Goal: Task Accomplishment & Management: Manage account settings

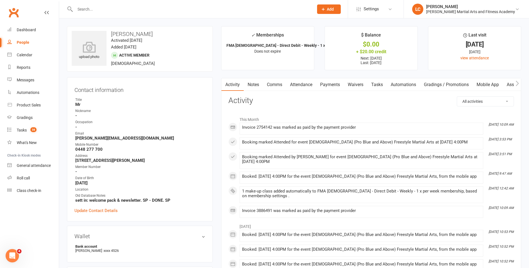
click at [112, 5] on input "text" at bounding box center [191, 9] width 237 height 8
paste input "[PERSON_NAME] <[EMAIL_ADDRESS][DOMAIN_NAME]>"
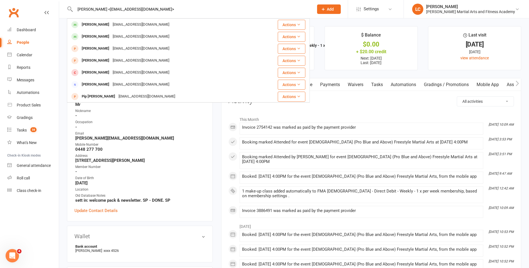
drag, startPoint x: 106, startPoint y: 7, endPoint x: 18, endPoint y: 8, distance: 87.6
click at [21, 1] on header "Brandon Smith <smithb3141@gmail.com> Brandon Smith smithb3141@gmail.com Actions…" at bounding box center [264, 1] width 529 height 0
click at [146, 9] on input "smithb3141@gmail.com>" at bounding box center [191, 9] width 237 height 8
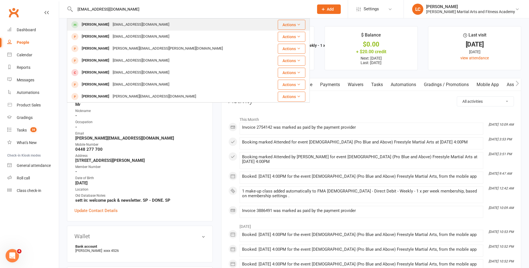
type input "smithb3141@gmail.com"
click at [145, 22] on div "smithb3141@gmail.com" at bounding box center [141, 25] width 60 height 8
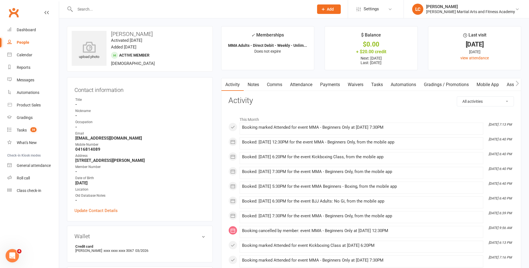
click at [254, 88] on link "Notes" at bounding box center [253, 84] width 19 height 13
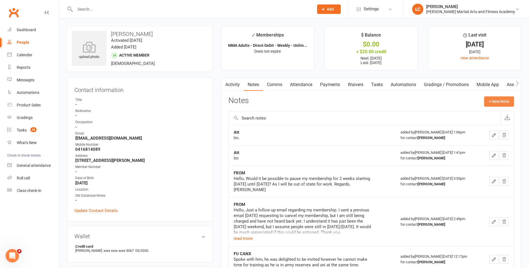
click at [501, 100] on button "+ New Note" at bounding box center [499, 102] width 30 height 10
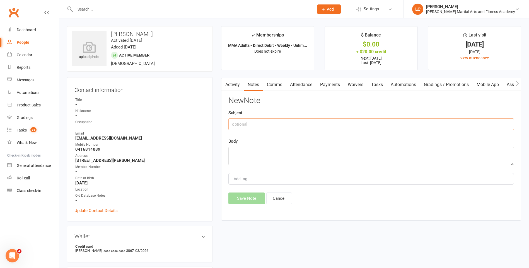
click at [329, 121] on input "text" at bounding box center [372, 125] width 286 height 12
type input "FROM"
click at [273, 152] on textarea at bounding box center [372, 156] width 286 height 18
paste textarea "Hello, I’m going to be out of state for work for 4 weeks. Starting the 27th Oct…"
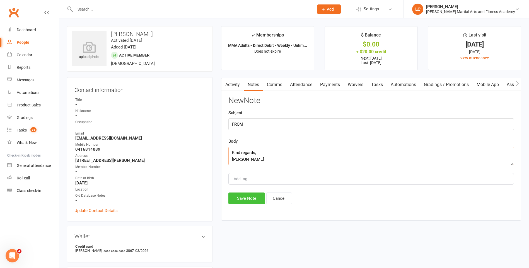
type textarea "Hello, I’m going to be out of state for work for 4 weeks. Starting the 27th Oct…"
click at [252, 201] on button "Save Note" at bounding box center [247, 199] width 37 height 12
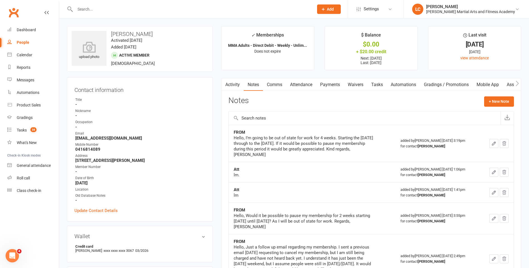
click at [273, 113] on input "text" at bounding box center [365, 118] width 272 height 13
click at [280, 105] on div "Notes + New Note" at bounding box center [372, 104] width 286 height 15
click at [270, 118] on input "text" at bounding box center [365, 118] width 272 height 13
click at [274, 102] on div "Notes + New Note" at bounding box center [372, 104] width 286 height 15
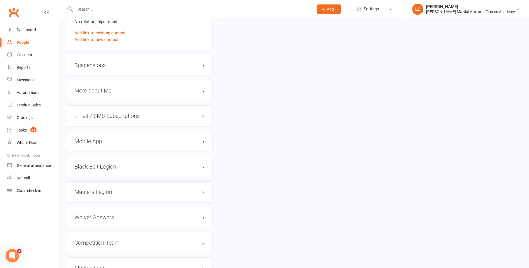
scroll to position [446, 0]
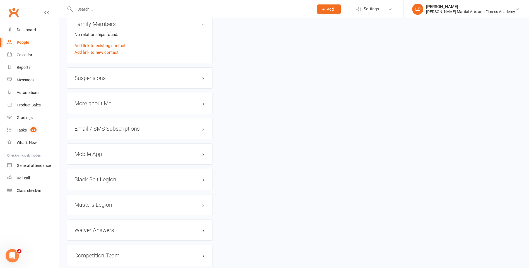
click at [89, 74] on div "Suspensions" at bounding box center [140, 78] width 146 height 21
click at [97, 84] on div "Suspensions" at bounding box center [140, 78] width 146 height 21
click at [97, 79] on h3 "Suspensions" at bounding box center [139, 78] width 131 height 6
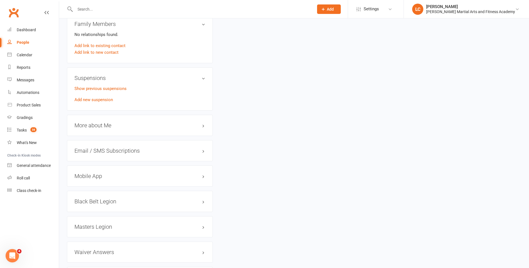
click at [107, 94] on div "Show previous suspensions Add new suspension" at bounding box center [139, 94] width 131 height 18
click at [106, 99] on link "Add new suspension" at bounding box center [93, 99] width 39 height 5
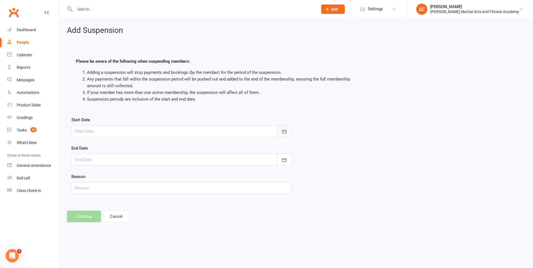
click at [285, 129] on icon "button" at bounding box center [285, 132] width 6 height 6
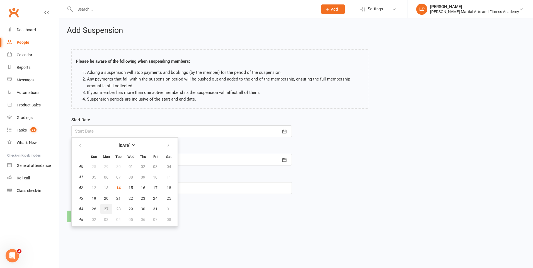
click at [105, 209] on span "27" at bounding box center [106, 209] width 4 height 4
type input "27 Oct 2025"
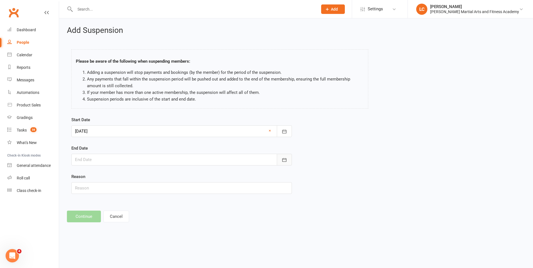
click at [283, 161] on icon "button" at bounding box center [285, 160] width 6 height 6
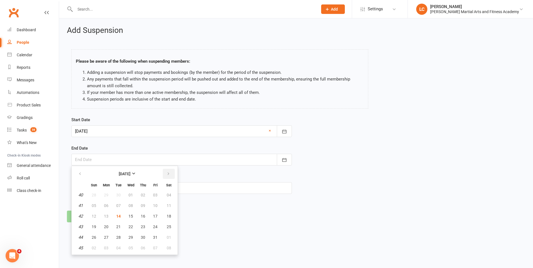
click at [170, 175] on icon "button" at bounding box center [169, 174] width 4 height 4
click at [95, 239] on span "23" at bounding box center [94, 237] width 4 height 4
type input "23 Nov 2025"
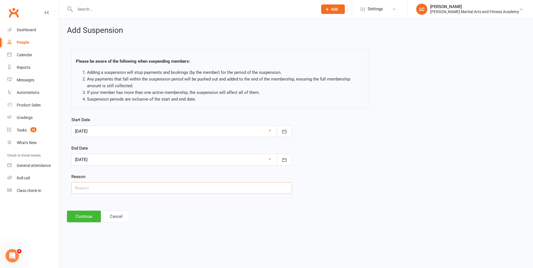
drag, startPoint x: 106, startPoint y: 190, endPoint x: 105, endPoint y: 192, distance: 2.9
click at [106, 190] on input "text" at bounding box center [181, 188] width 221 height 12
type input "AWAY"
click at [80, 214] on button "Continue" at bounding box center [84, 217] width 34 height 12
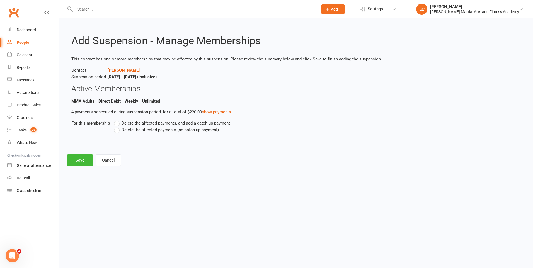
click at [117, 123] on label "Delete the affected payments, and add a catch-up payment" at bounding box center [172, 123] width 116 height 7
click at [117, 120] on input "Delete the affected payments, and add a catch-up payment" at bounding box center [116, 120] width 4 height 0
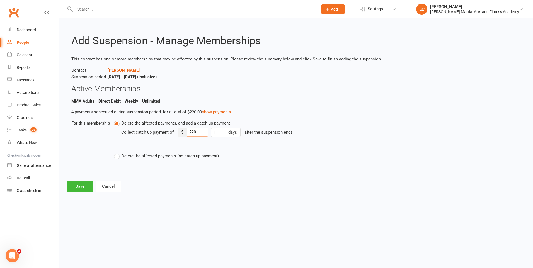
drag, startPoint x: 206, startPoint y: 134, endPoint x: 187, endPoint y: 133, distance: 19.3
click at [189, 134] on input "220" at bounding box center [197, 132] width 21 height 9
type input "8"
click at [80, 184] on button "Save" at bounding box center [80, 187] width 26 height 12
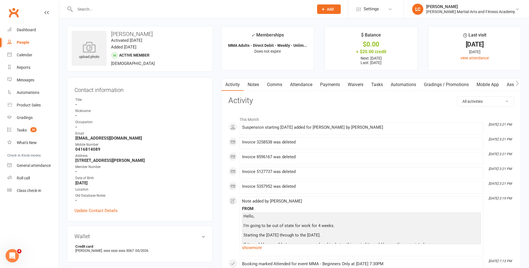
click at [276, 85] on link "Comms" at bounding box center [274, 84] width 23 height 13
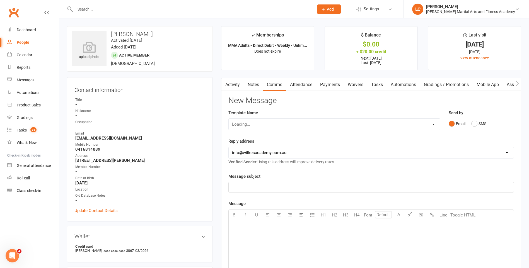
click at [270, 121] on select "Loading..." at bounding box center [335, 124] width 212 height 11
select select "40"
click at [229, 119] on select "Select Template [Email] Birthday Party Enquiry [Email] 2-5yo Grading Form [Emai…" at bounding box center [335, 124] width 212 height 11
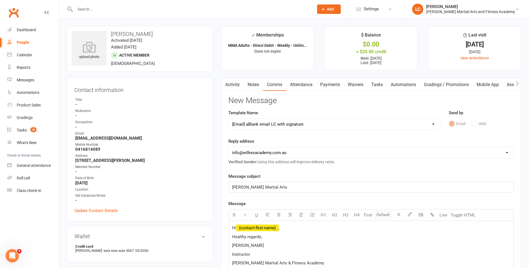
click at [291, 229] on p "Hi ﻿ {contact-first-name} ," at bounding box center [371, 228] width 278 height 7
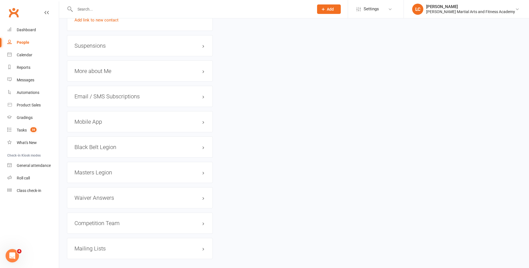
scroll to position [419, 0]
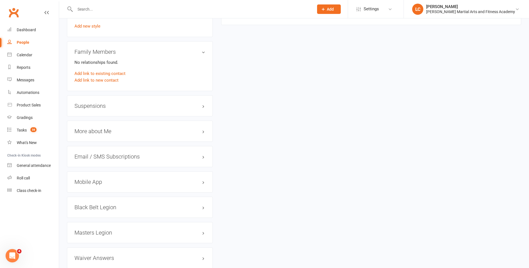
click at [109, 109] on div "Suspensions" at bounding box center [140, 105] width 146 height 21
click at [109, 108] on h3 "Suspensions" at bounding box center [139, 106] width 131 height 6
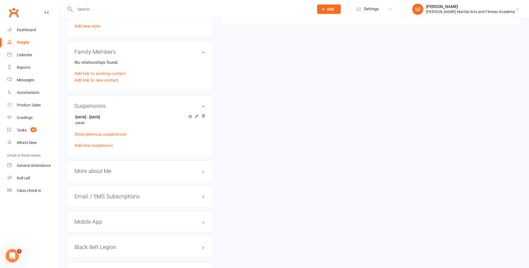
drag, startPoint x: 108, startPoint y: 105, endPoint x: 122, endPoint y: 107, distance: 14.7
click at [107, 105] on h3 "Suspensions" at bounding box center [139, 106] width 131 height 6
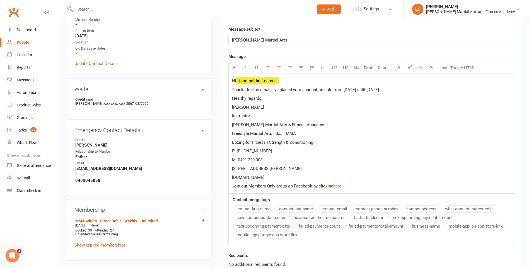
scroll to position [140, 0]
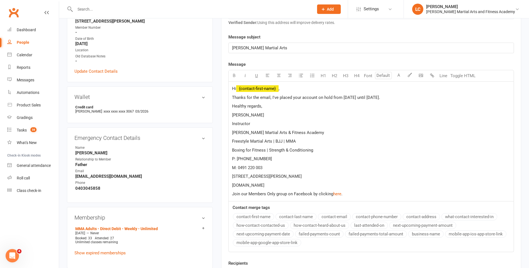
click at [380, 97] on span "Thanks for the email, I've placed your account on hold from October 27th until …" at bounding box center [306, 97] width 148 height 5
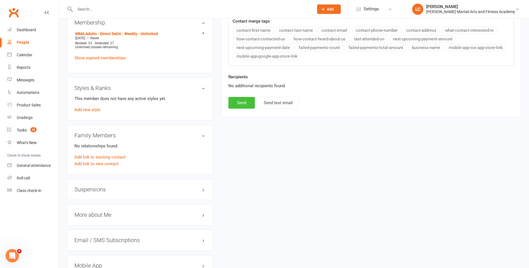
click at [235, 107] on button "Send" at bounding box center [242, 103] width 27 height 12
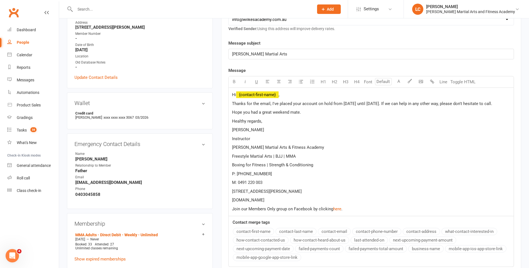
scroll to position [112, 0]
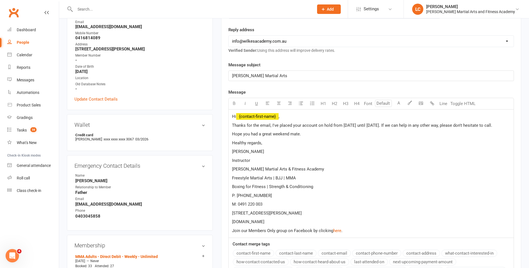
select select
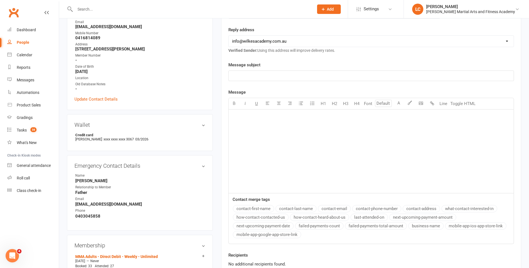
click at [98, 5] on input "text" at bounding box center [191, 9] width 237 height 8
paste input "King <ar17au@gmail.com>"
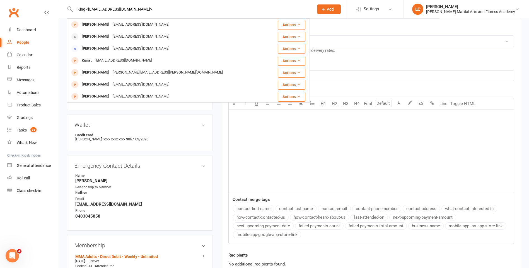
type input "King <ar17au@gmail.com>"
click at [114, 35] on div "Ar17au@gmail.com" at bounding box center [141, 37] width 60 height 8
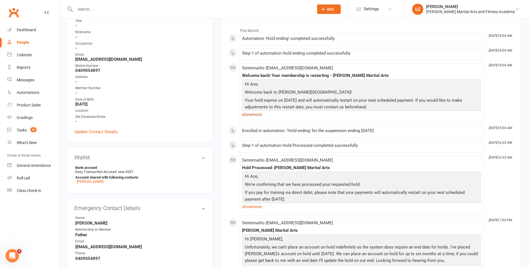
scroll to position [112, 0]
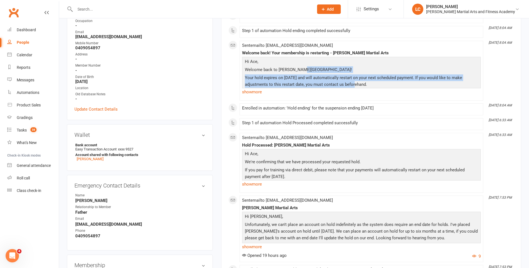
drag, startPoint x: 301, startPoint y: 74, endPoint x: 347, endPoint y: 83, distance: 46.5
click at [347, 83] on div "Hi Ace, Welcome back to Wilkes Academy! Your hold expires on October 19, 2025 a…" at bounding box center [362, 98] width 236 height 80
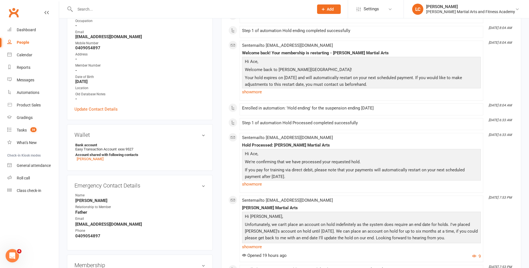
click at [374, 87] on p "Your hold expires on October 19, 2025 and will automatically restart on your ne…" at bounding box center [362, 81] width 236 height 15
drag, startPoint x: 392, startPoint y: 80, endPoint x: 282, endPoint y: 66, distance: 110.8
click at [282, 66] on div "Hi Ace, Welcome back to Wilkes Academy! Your hold expires on October 19, 2025 a…" at bounding box center [362, 98] width 236 height 80
drag, startPoint x: 282, startPoint y: 66, endPoint x: 352, endPoint y: 85, distance: 72.9
click at [352, 85] on p "Your hold expires on October 19, 2025 and will automatically restart on your ne…" at bounding box center [362, 81] width 236 height 15
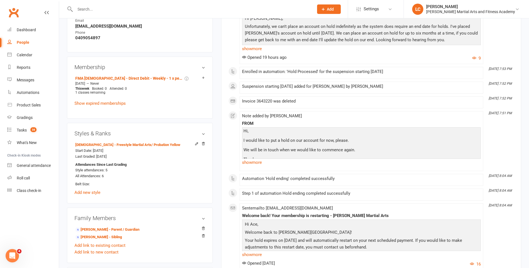
scroll to position [335, 0]
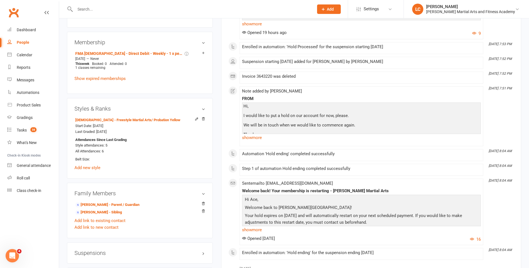
drag, startPoint x: 256, startPoint y: 138, endPoint x: 260, endPoint y: 143, distance: 6.3
click at [256, 138] on link "show more" at bounding box center [361, 138] width 239 height 8
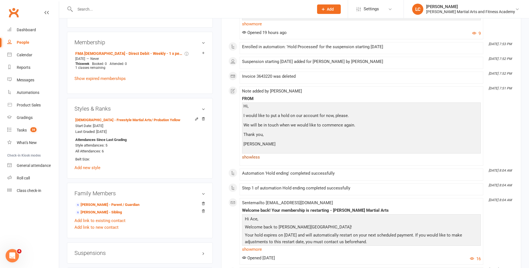
click at [256, 158] on link "show less" at bounding box center [361, 157] width 239 height 8
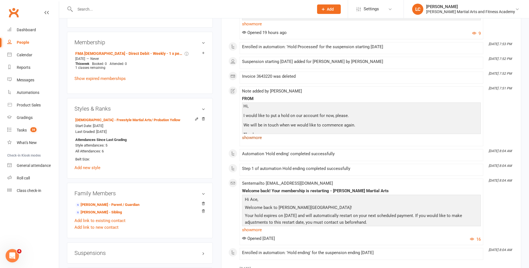
click at [259, 135] on link "show more" at bounding box center [361, 138] width 239 height 8
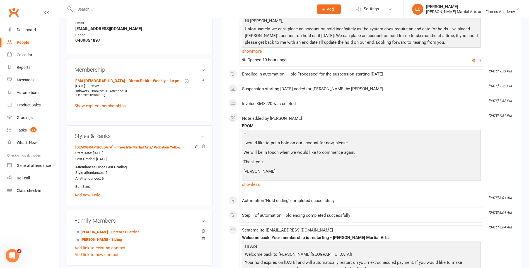
scroll to position [307, 0]
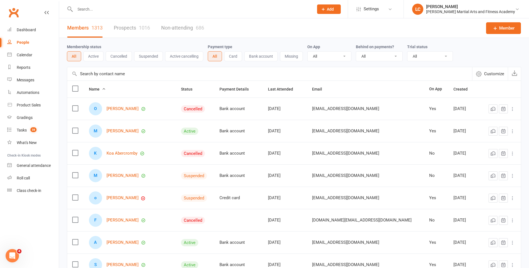
click at [112, 10] on input "text" at bounding box center [191, 9] width 237 height 8
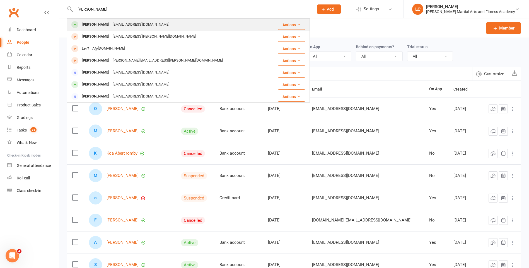
type input "[PERSON_NAME]"
click at [111, 25] on div "[EMAIL_ADDRESS][DOMAIN_NAME]" at bounding box center [141, 25] width 60 height 8
